Goal: Check status: Check status

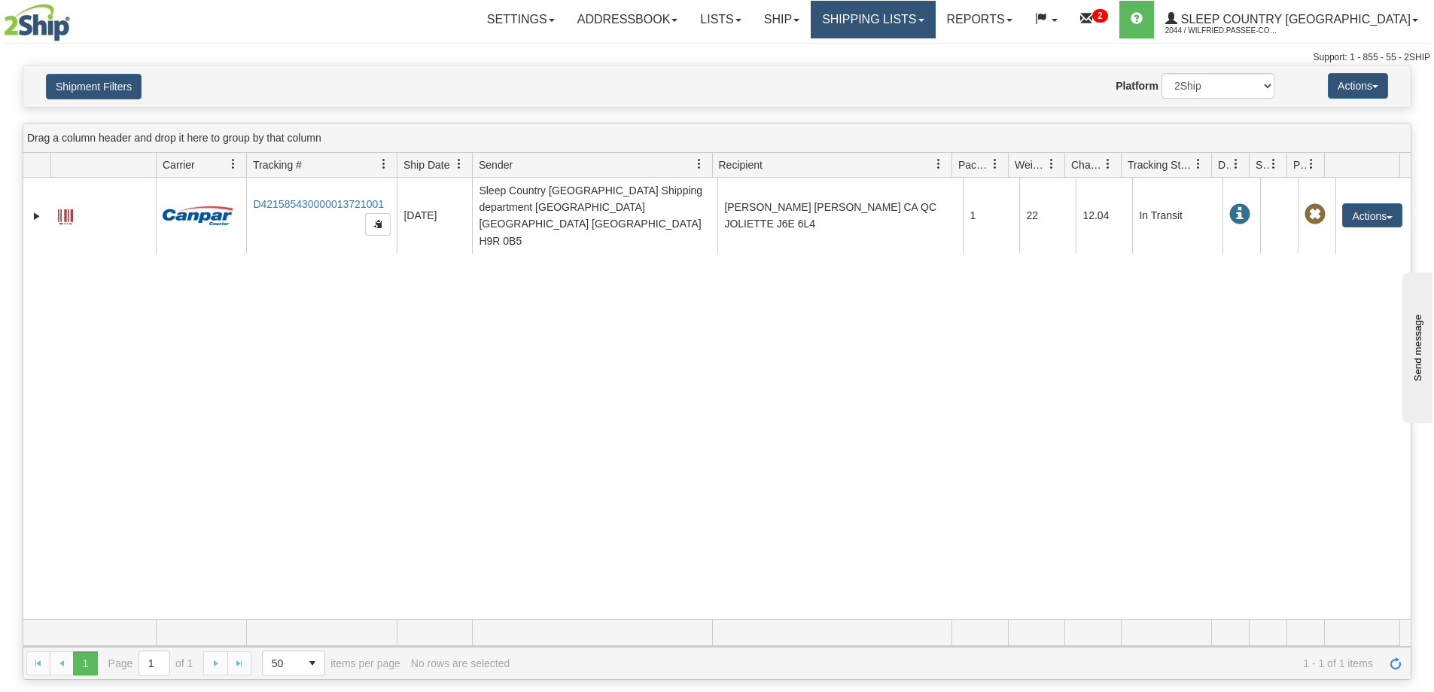
click at [935, 13] on link "Shipping lists" at bounding box center [873, 20] width 124 height 38
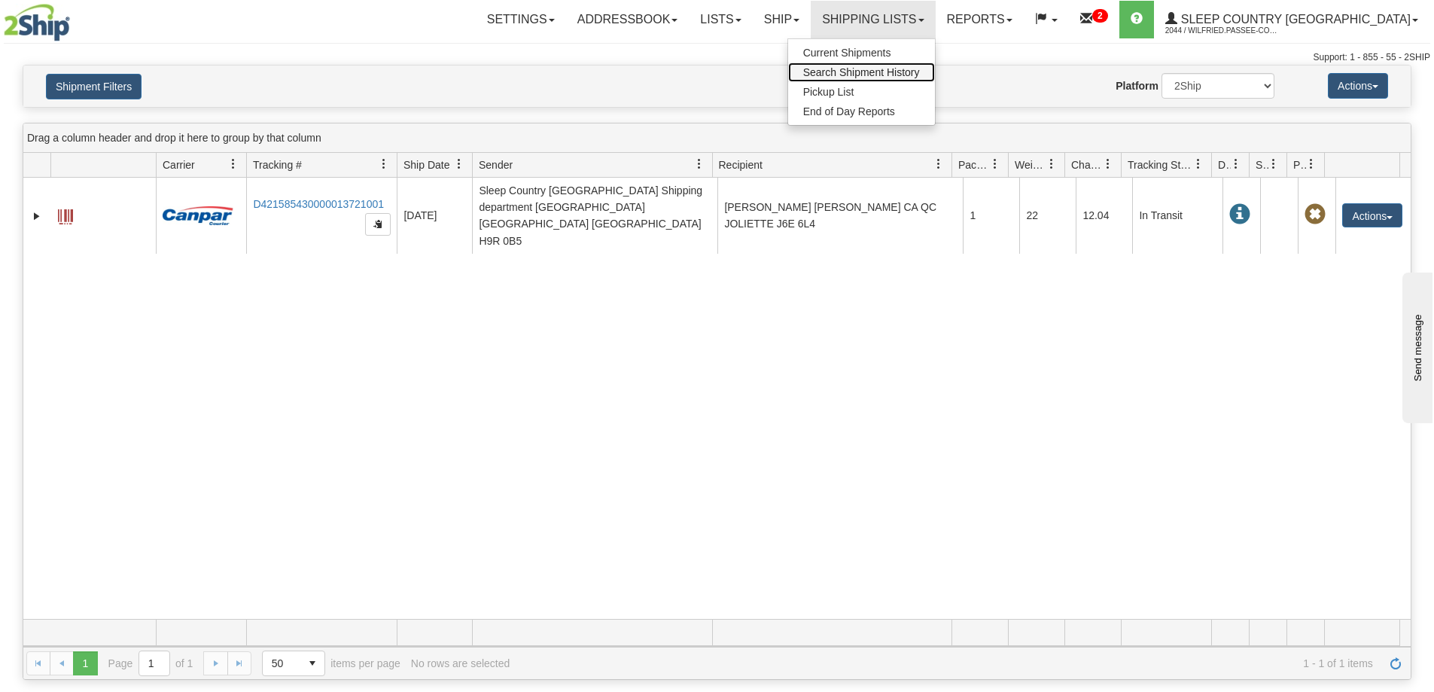
click at [920, 71] on span "Search Shipment History" at bounding box center [861, 72] width 117 height 12
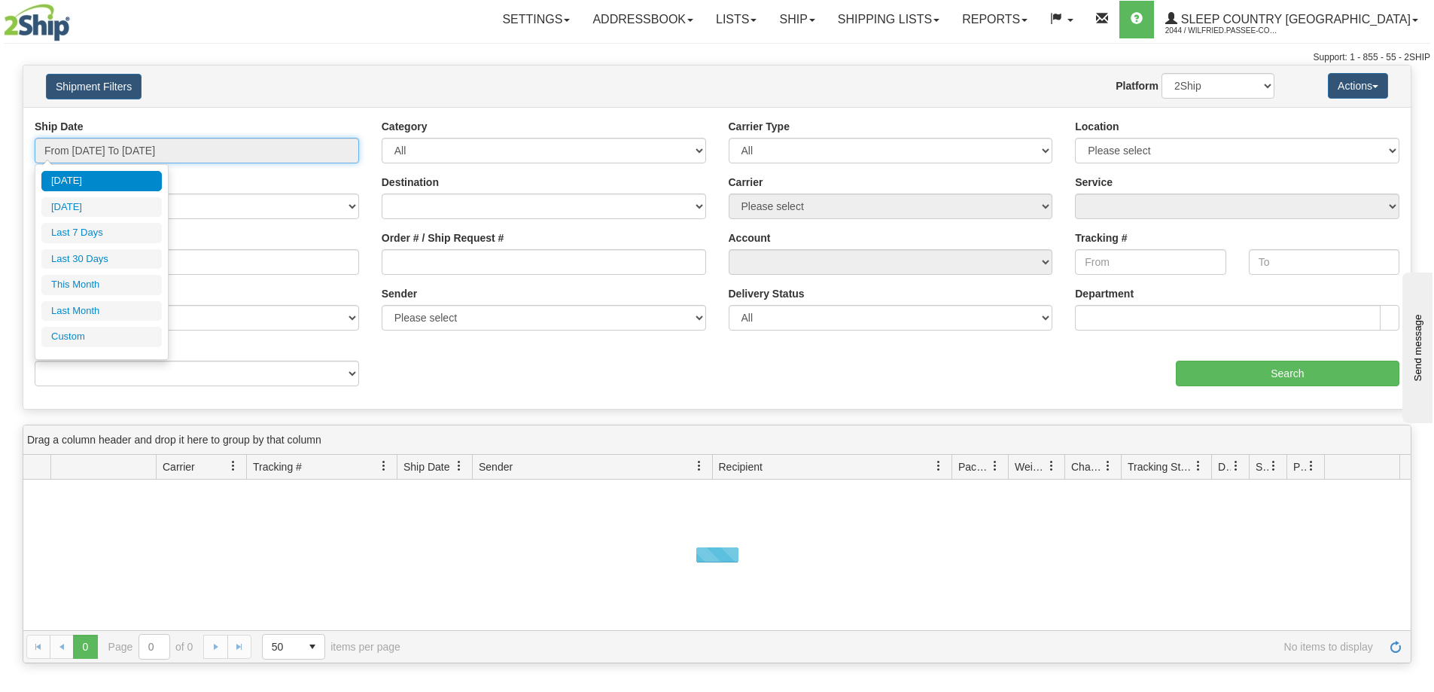
click at [196, 153] on input "From 09/05/2025 To 09/06/2025" at bounding box center [197, 151] width 324 height 26
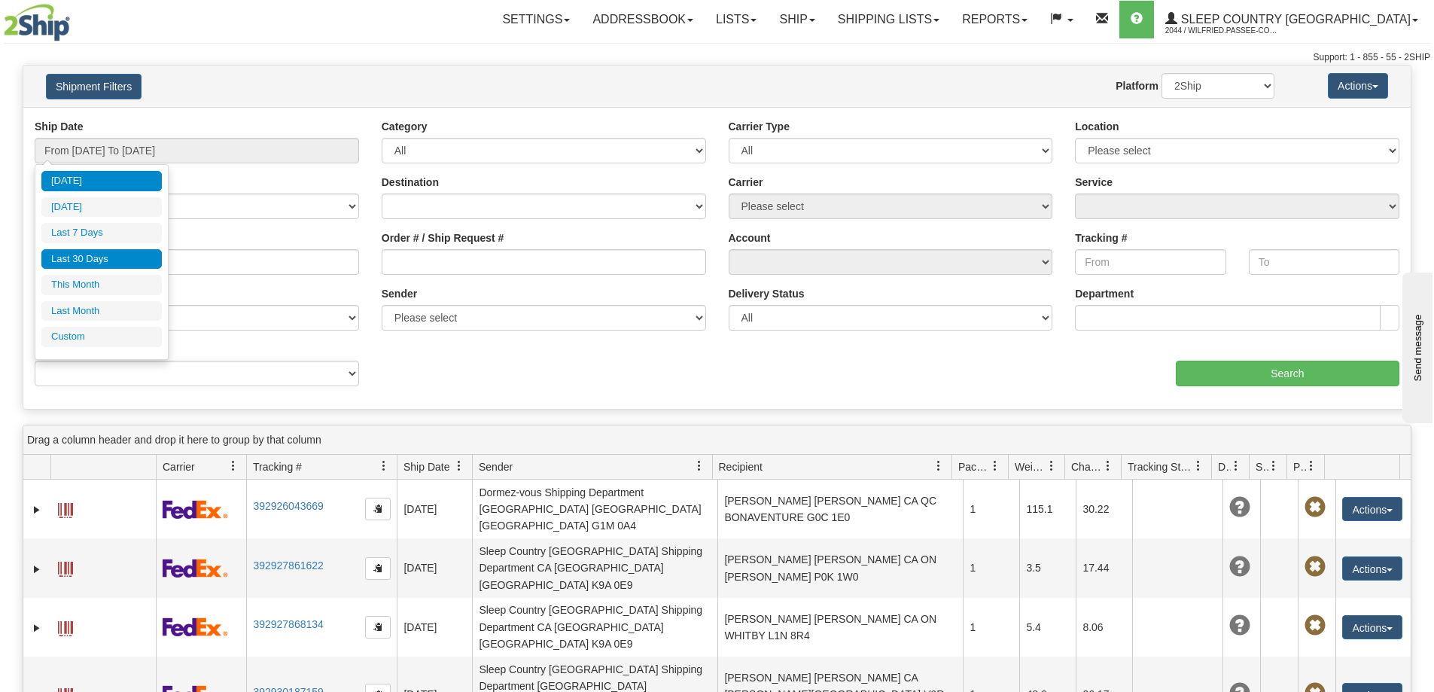
click at [127, 254] on li "Last 30 Days" at bounding box center [101, 259] width 120 height 20
type input "From [DATE] To [DATE]"
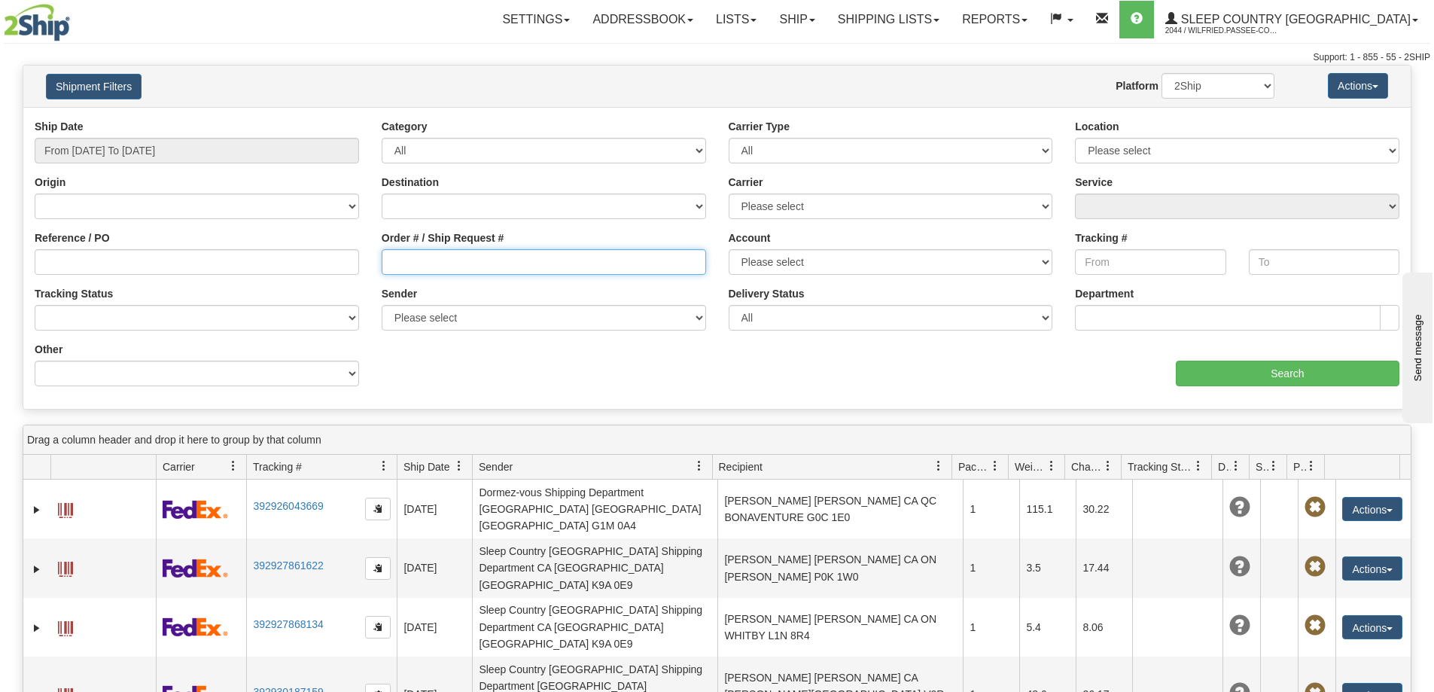
click at [404, 251] on input "Order # / Ship Request #" at bounding box center [544, 262] width 324 height 26
paste input "1054978"
type input "1054978"
